Goal: Task Accomplishment & Management: Manage account settings

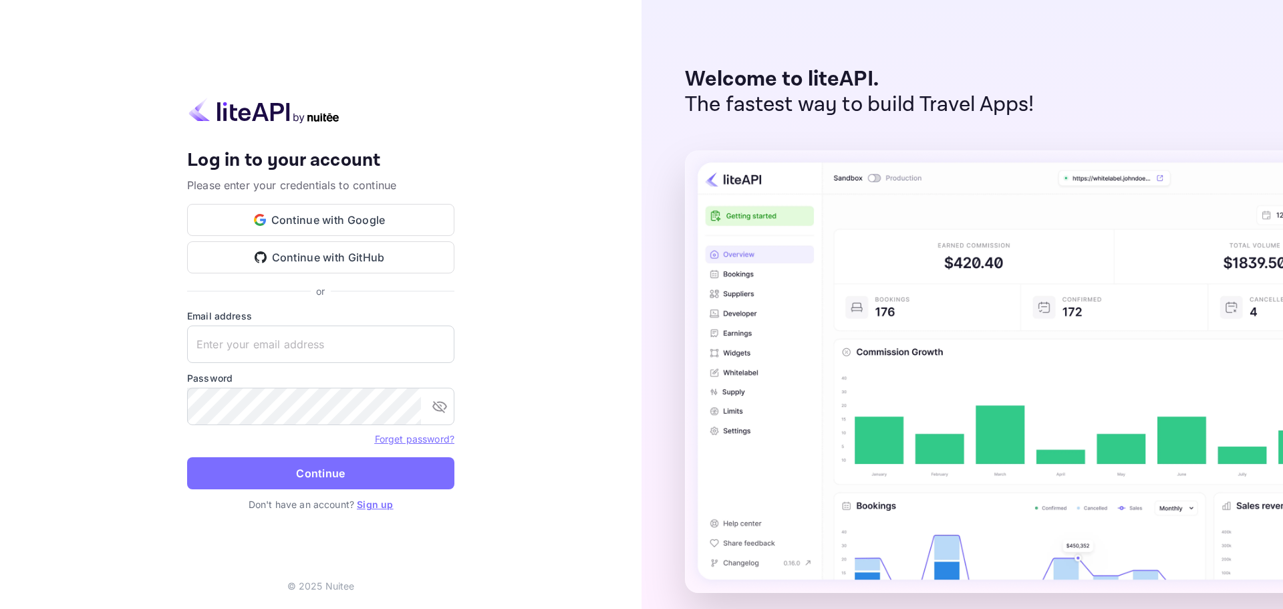
type input "[EMAIL_ADDRESS][DOMAIN_NAME]"
click at [334, 472] on button "Continue" at bounding box center [320, 473] width 267 height 32
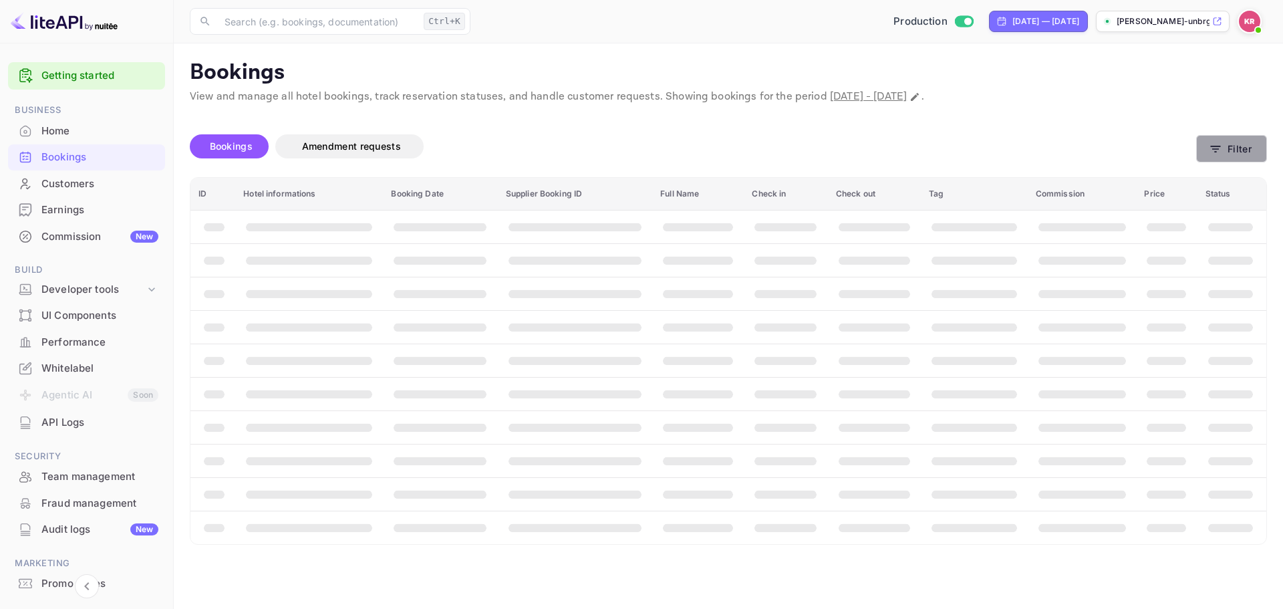
click at [1232, 154] on button "Filter" at bounding box center [1231, 148] width 71 height 27
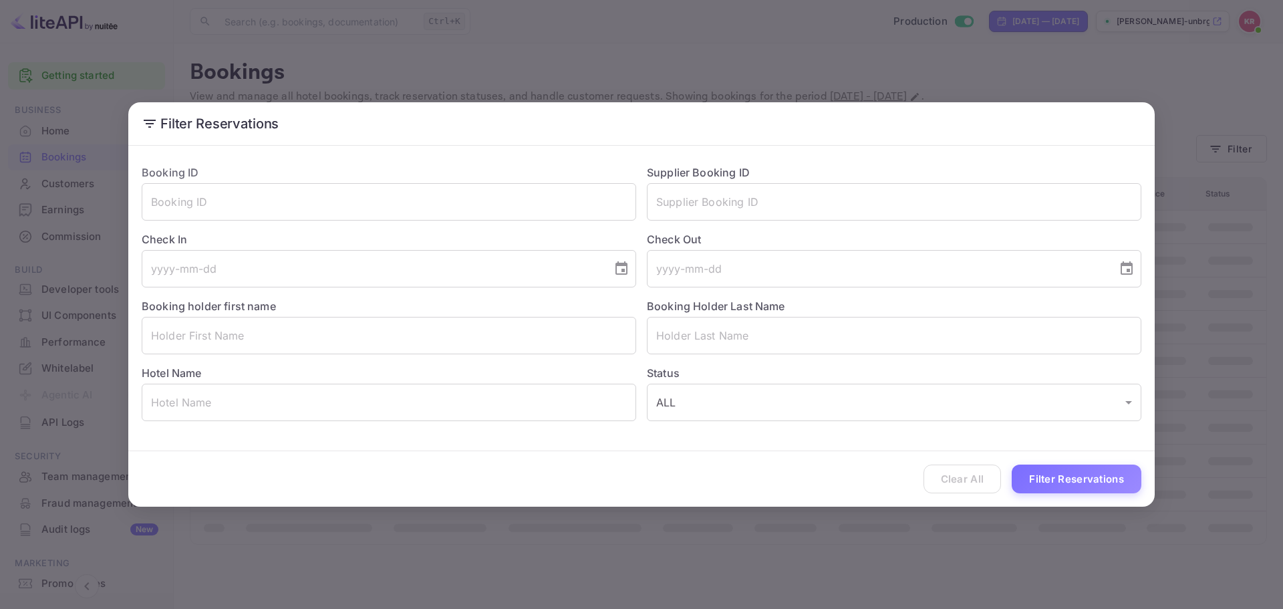
click at [291, 230] on div "Check In ​" at bounding box center [383, 253] width 505 height 67
click at [290, 221] on div "Check In ​" at bounding box center [383, 253] width 505 height 67
click at [291, 218] on input "text" at bounding box center [389, 201] width 494 height 37
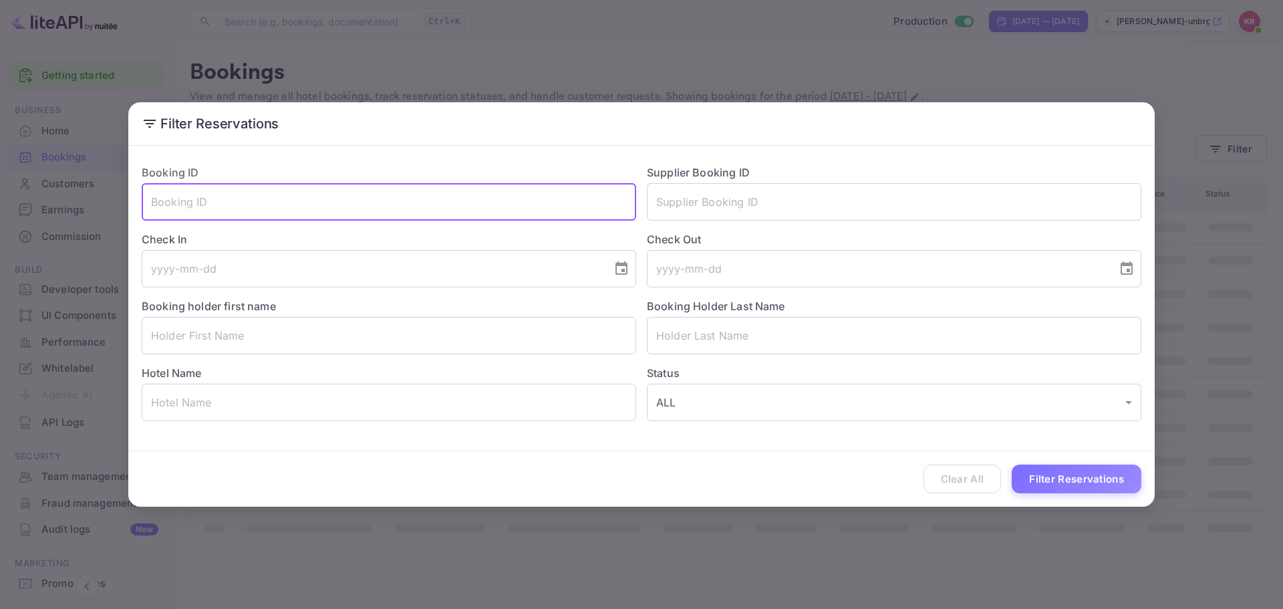
paste input "NFrqGESjD"
type input "NFrqGESjD"
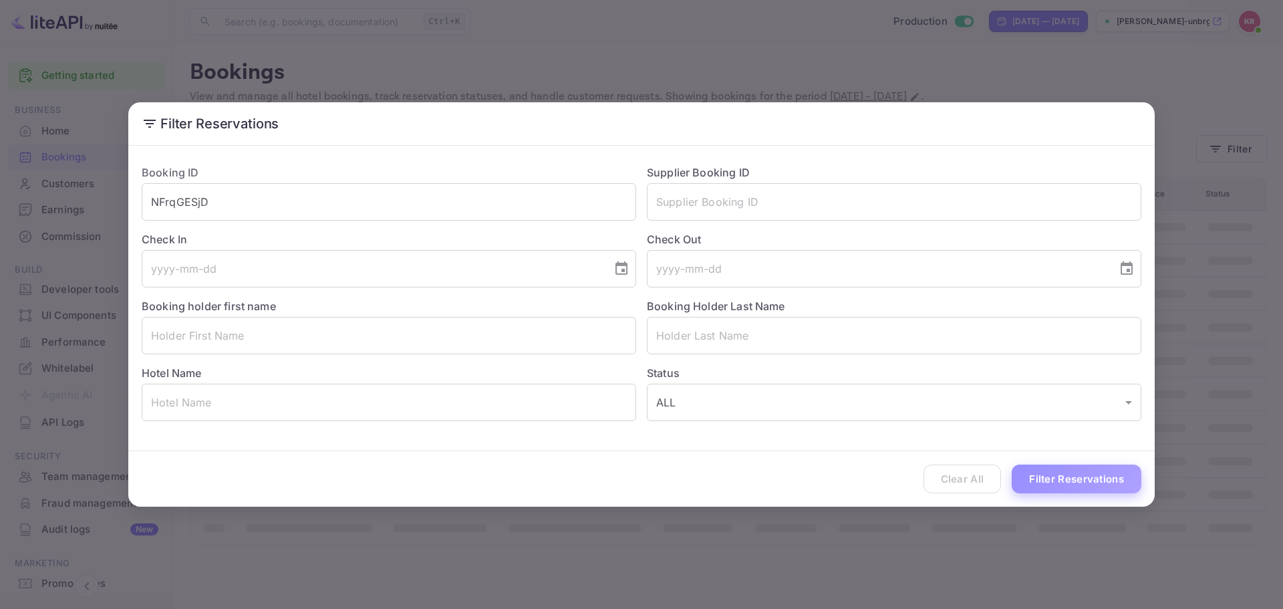
click at [1110, 483] on button "Filter Reservations" at bounding box center [1076, 478] width 130 height 29
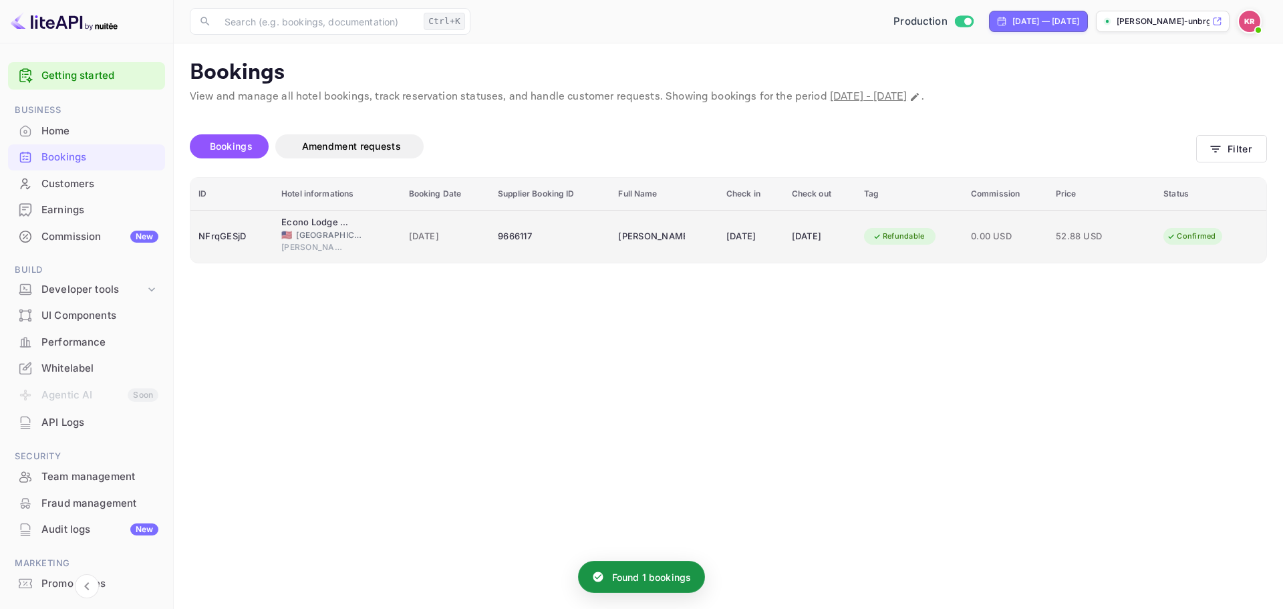
click at [366, 218] on div "Econo Lodge [PERSON_NAME] 🇺🇸 [GEOGRAPHIC_DATA] [PERSON_NAME]" at bounding box center [336, 236] width 111 height 41
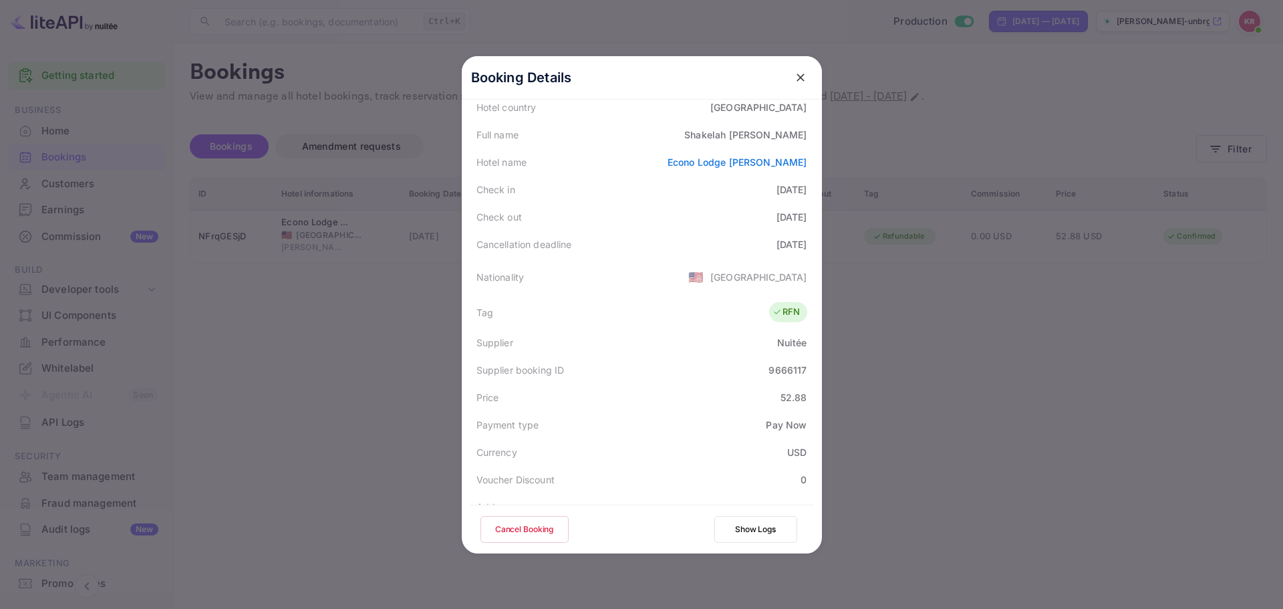
scroll to position [124, 0]
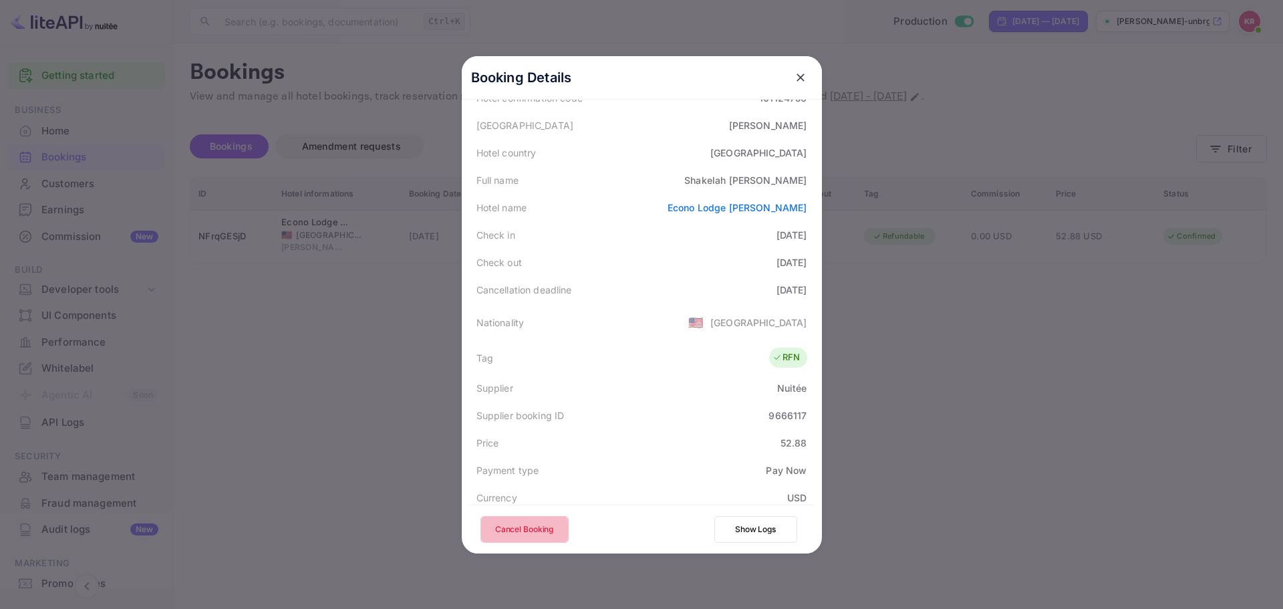
drag, startPoint x: 518, startPoint y: 526, endPoint x: 539, endPoint y: 510, distance: 26.2
click at [518, 526] on button "Cancel Booking" at bounding box center [524, 529] width 88 height 27
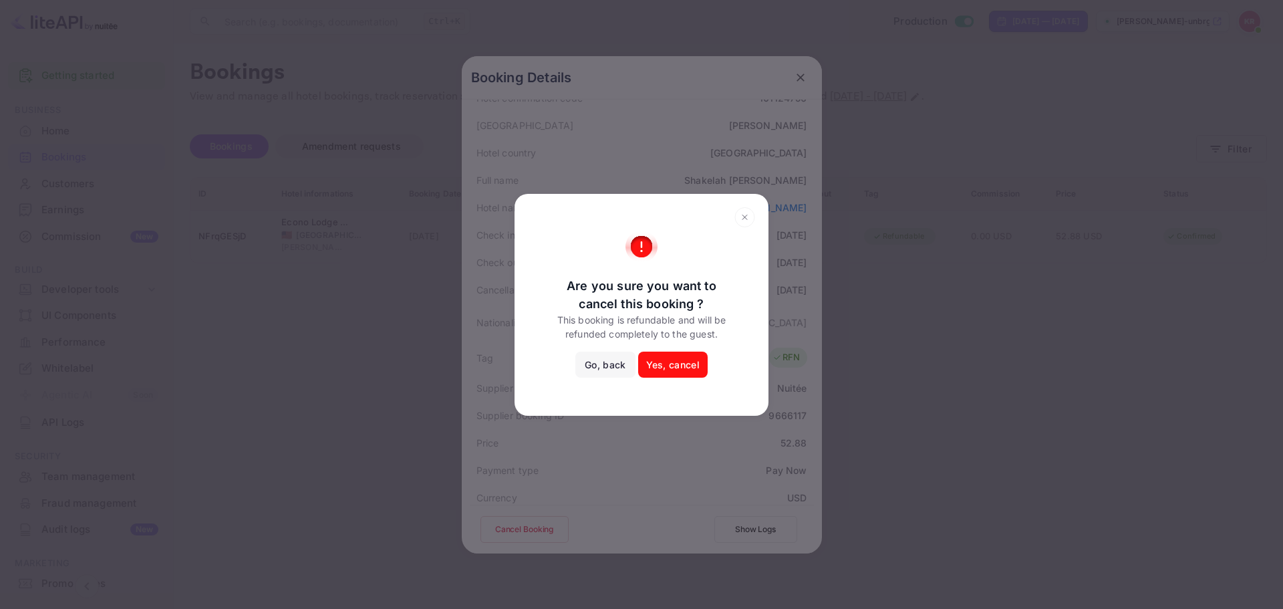
click at [683, 363] on button "Yes, cancel" at bounding box center [672, 364] width 69 height 27
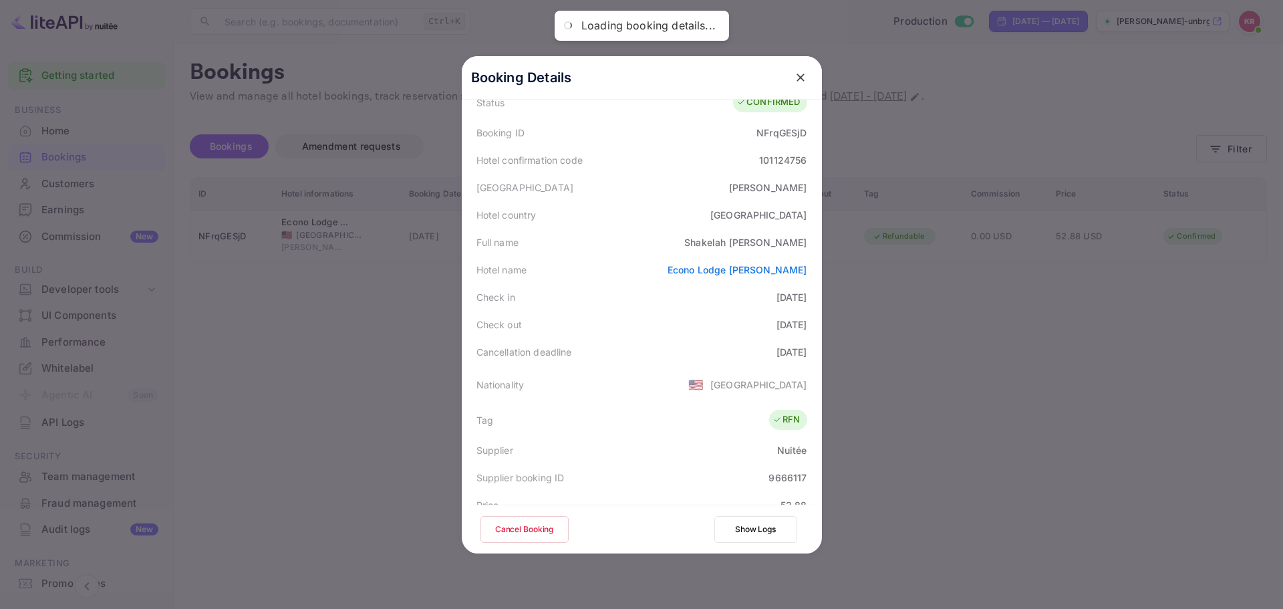
scroll to position [0, 0]
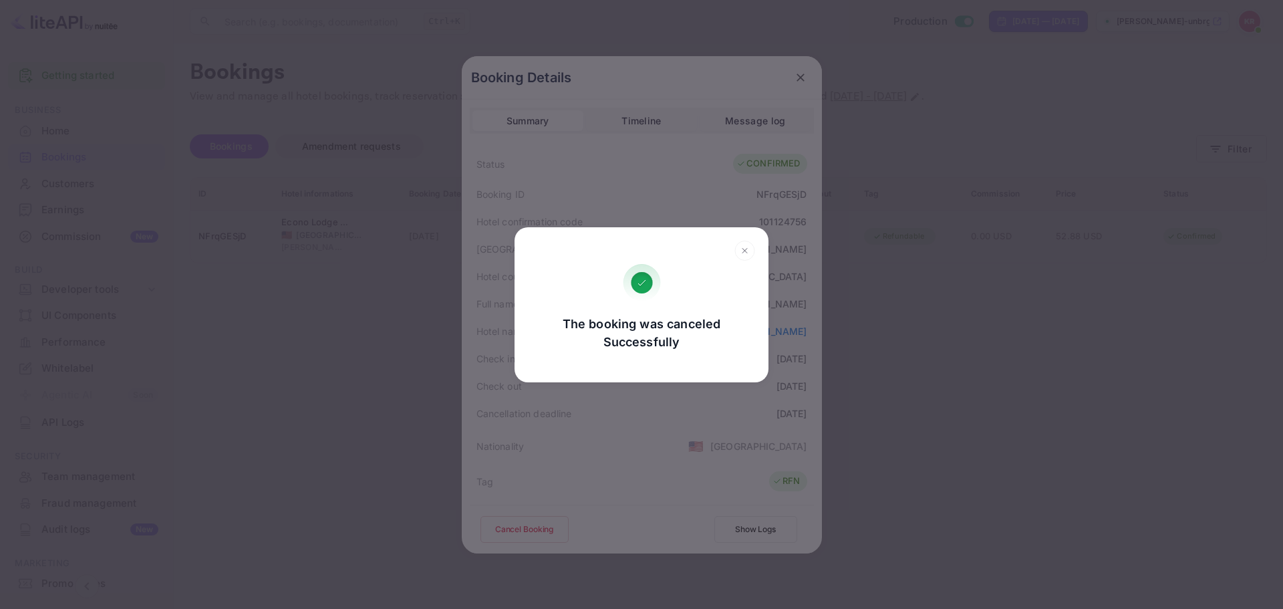
click at [538, 482] on div "The booking was canceled Successfully Go, back Yes, cancel" at bounding box center [641, 304] width 1283 height 609
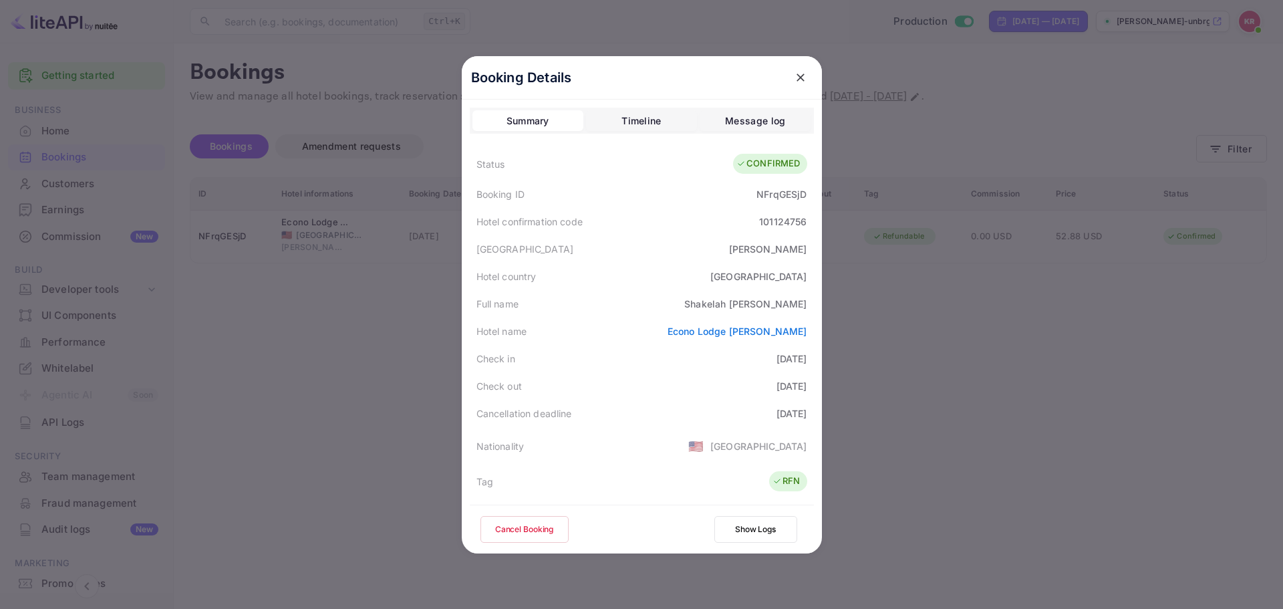
drag, startPoint x: 800, startPoint y: 76, endPoint x: 498, endPoint y: 19, distance: 307.4
click at [799, 76] on icon "close" at bounding box center [800, 77] width 13 height 13
